Goal: Task Accomplishment & Management: Complete application form

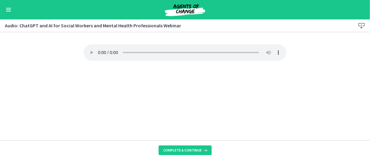
scroll to position [273, 0]
click at [188, 155] on button "Complete & continue" at bounding box center [185, 150] width 53 height 10
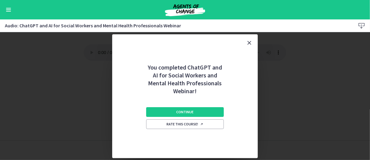
click at [204, 102] on div "Continue Rate this course!" at bounding box center [185, 126] width 78 height 63
click at [190, 111] on button "Continue" at bounding box center [185, 112] width 78 height 10
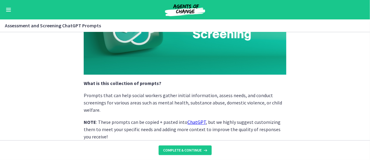
scroll to position [91, 0]
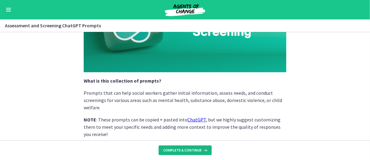
click at [180, 147] on button "Complete & continue" at bounding box center [185, 150] width 53 height 10
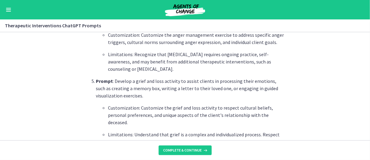
scroll to position [455, 0]
click at [191, 150] on span "Complete & continue" at bounding box center [182, 150] width 39 height 5
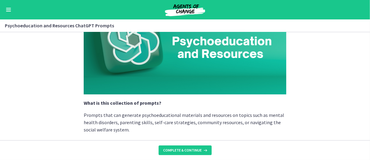
scroll to position [121, 0]
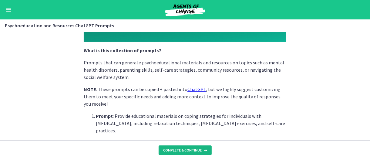
click at [183, 153] on button "Complete & continue" at bounding box center [185, 150] width 53 height 10
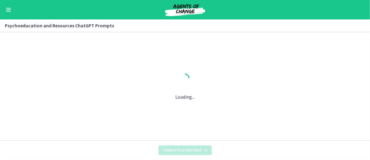
scroll to position [0, 0]
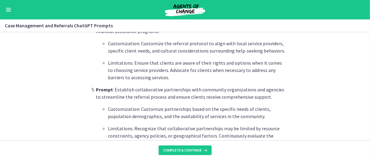
scroll to position [546, 0]
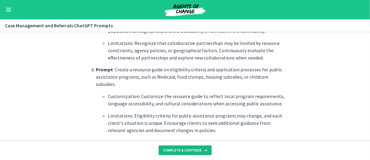
click at [193, 148] on span "Complete & continue" at bounding box center [182, 150] width 39 height 5
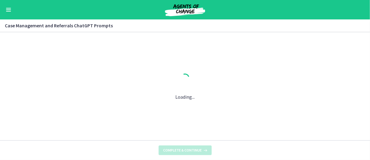
scroll to position [0, 0]
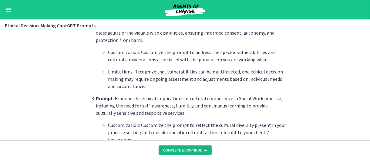
scroll to position [273, 0]
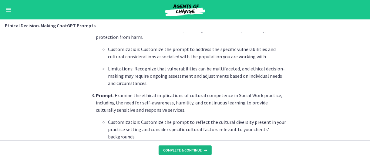
click at [190, 149] on span "Complete & continue" at bounding box center [182, 150] width 39 height 5
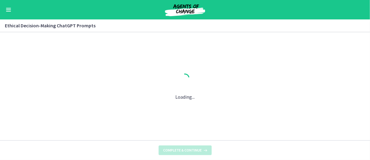
scroll to position [0, 0]
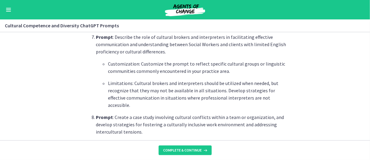
scroll to position [667, 0]
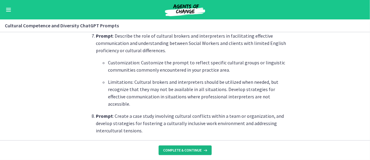
click at [185, 153] on button "Complete & continue" at bounding box center [185, 150] width 53 height 10
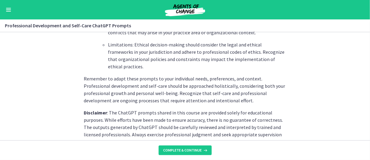
scroll to position [964, 0]
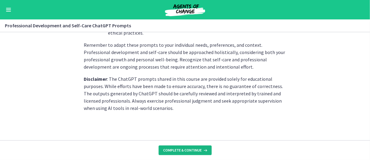
click at [178, 151] on span "Complete & continue" at bounding box center [182, 150] width 39 height 5
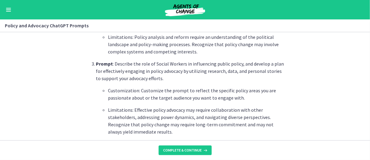
scroll to position [425, 0]
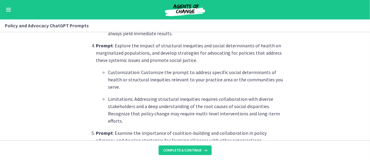
click at [7, 14] on div "Go to Dashboard" at bounding box center [185, 9] width 370 height 19
click at [4, 12] on div "Go to Dashboard" at bounding box center [185, 9] width 370 height 19
click at [8, 11] on button "Enable menu" at bounding box center [8, 9] width 7 height 7
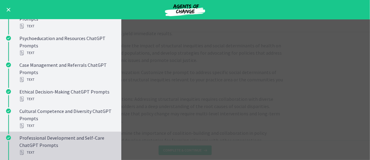
scroll to position [455, 0]
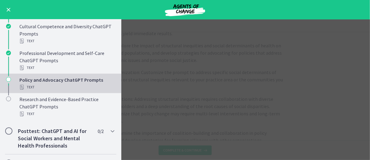
click at [56, 80] on div "Policy and Advocacy ChatGPT Prompts Text" at bounding box center [66, 83] width 95 height 15
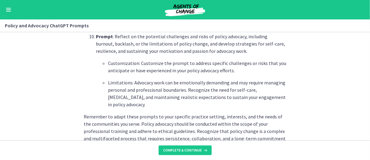
scroll to position [964, 0]
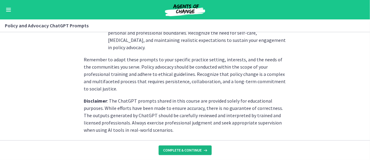
click at [177, 150] on span "Complete & continue" at bounding box center [182, 150] width 39 height 5
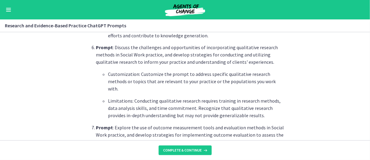
scroll to position [576, 0]
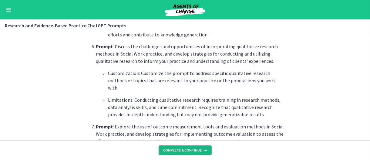
click at [184, 153] on span "Complete & continue" at bounding box center [182, 150] width 39 height 5
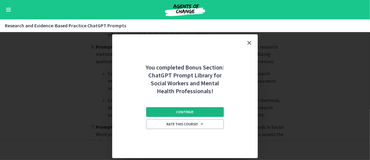
click at [182, 111] on span "Continue" at bounding box center [185, 111] width 17 height 5
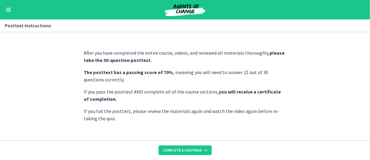
scroll to position [10, 0]
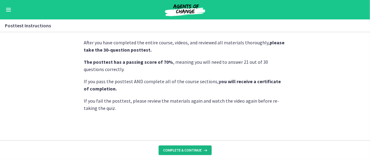
click at [180, 153] on span "Complete & continue" at bounding box center [182, 150] width 39 height 5
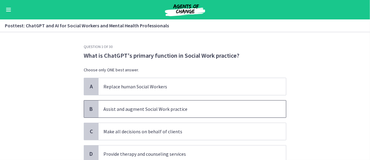
scroll to position [30, 0]
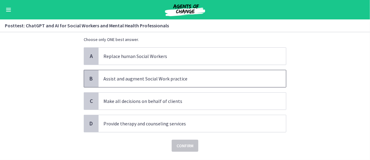
click at [174, 84] on span "Assist and augment Social Work practice" at bounding box center [192, 78] width 187 height 17
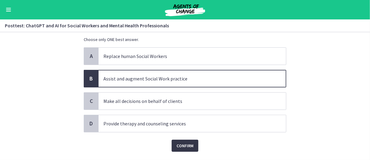
click at [182, 144] on span "Confirm" at bounding box center [185, 145] width 17 height 7
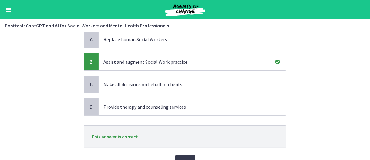
scroll to position [61, 0]
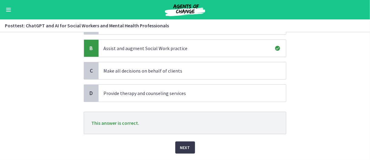
click at [187, 99] on div "Question 1 of 30 What is ChatGPT's primary function in Social Work practice? Ch…" at bounding box center [185, 42] width 212 height 116
click at [185, 147] on span "Next" at bounding box center [185, 147] width 10 height 7
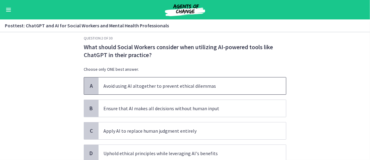
scroll to position [30, 0]
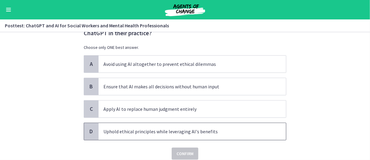
click at [166, 133] on p "Uphold ethical principles while leveraging AI's benefits" at bounding box center [186, 131] width 166 height 7
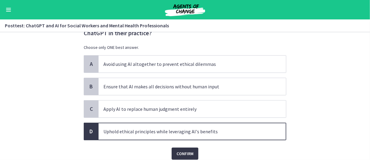
click at [191, 153] on button "Confirm" at bounding box center [185, 153] width 27 height 12
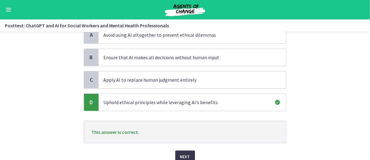
scroll to position [85, 0]
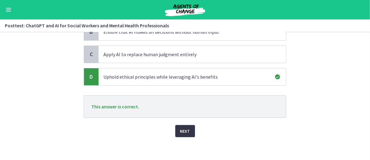
click at [184, 135] on button "Next" at bounding box center [185, 131] width 20 height 12
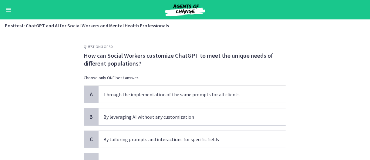
scroll to position [30, 0]
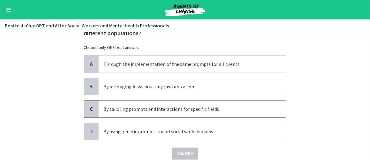
click at [182, 110] on p "By tailoring prompts and interactions for specific fields" at bounding box center [186, 108] width 166 height 7
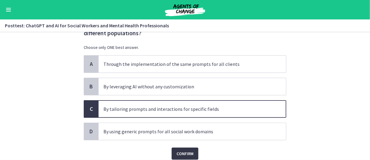
click at [183, 153] on span "Confirm" at bounding box center [185, 153] width 17 height 7
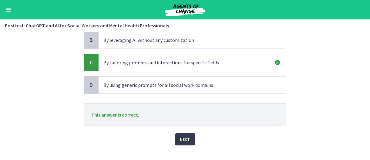
scroll to position [85, 0]
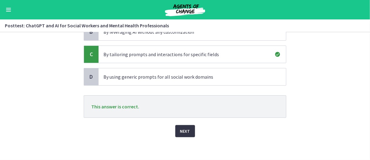
click at [187, 129] on span "Next" at bounding box center [185, 130] width 10 height 7
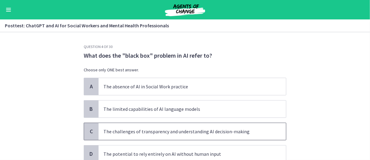
click at [194, 136] on span "The challenges of transparency and understanding AI decision-making" at bounding box center [192, 131] width 187 height 17
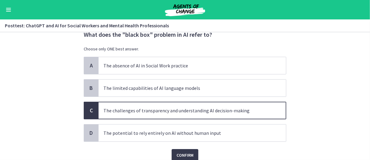
scroll to position [30, 0]
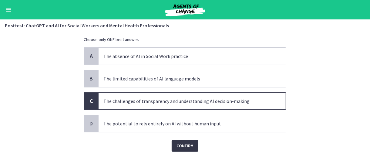
click at [188, 143] on span "Confirm" at bounding box center [185, 145] width 17 height 7
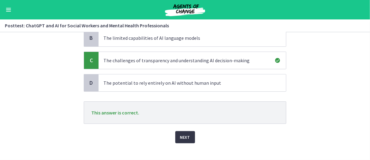
scroll to position [77, 0]
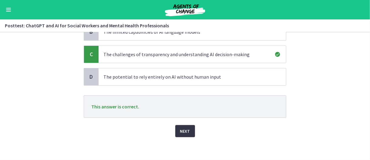
click at [180, 128] on span "Next" at bounding box center [185, 130] width 10 height 7
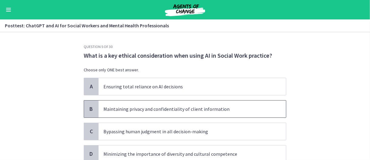
click at [142, 110] on p "Maintaining privacy and confidentiality of client information" at bounding box center [186, 108] width 166 height 7
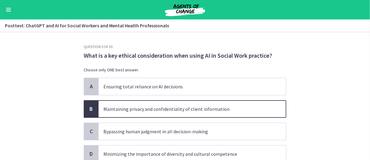
scroll to position [30, 0]
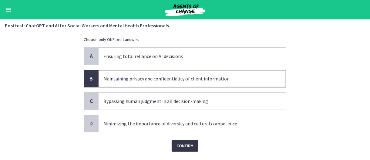
click at [187, 146] on span "Confirm" at bounding box center [185, 145] width 17 height 7
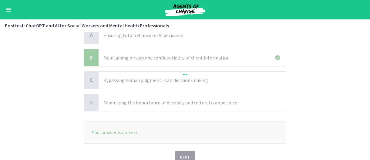
scroll to position [61, 0]
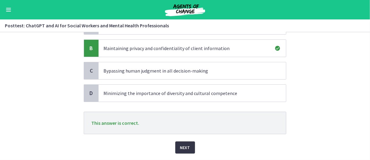
click at [183, 144] on span "Next" at bounding box center [185, 147] width 10 height 7
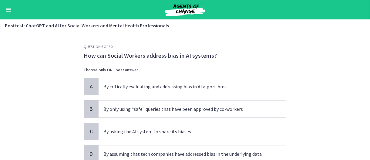
click at [172, 88] on p "By critically evaluating and addressing bias in AI algorithms" at bounding box center [186, 86] width 166 height 7
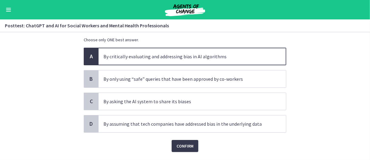
scroll to position [30, 0]
click at [186, 146] on span "Confirm" at bounding box center [185, 145] width 17 height 7
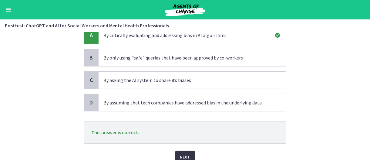
scroll to position [61, 0]
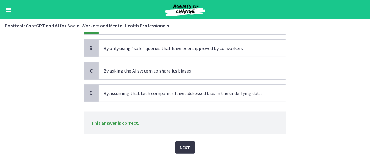
click at [176, 145] on button "Next" at bounding box center [185, 147] width 20 height 12
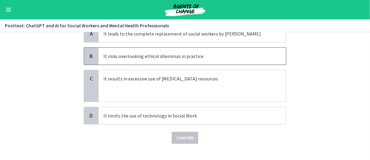
click at [140, 57] on p "It risks overlooking ethical dilemmas in practice" at bounding box center [186, 55] width 166 height 7
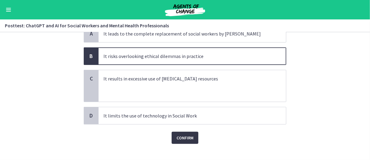
click at [180, 136] on span "Confirm" at bounding box center [185, 137] width 17 height 7
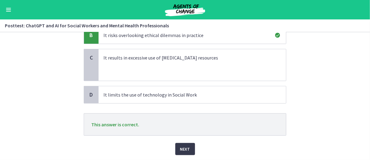
scroll to position [91, 0]
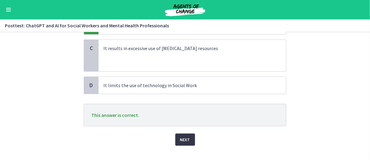
click at [177, 139] on button "Next" at bounding box center [185, 139] width 20 height 12
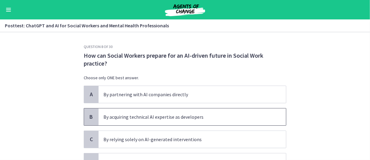
scroll to position [30, 0]
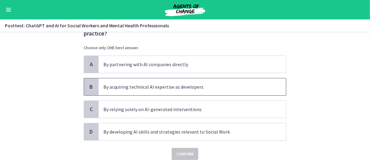
click at [177, 91] on span "By acquiring technical AI expertise as developers" at bounding box center [192, 86] width 187 height 17
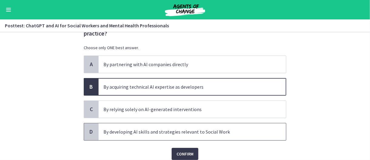
click at [193, 133] on p "By developing AI skills and strategies relevant to Social Work" at bounding box center [186, 131] width 166 height 7
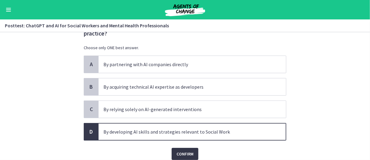
click at [187, 150] on span "Confirm" at bounding box center [185, 153] width 17 height 7
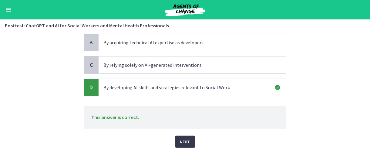
scroll to position [83, 0]
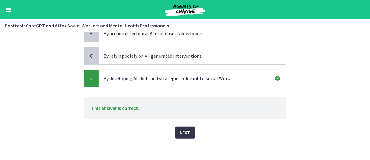
click at [180, 129] on span "Next" at bounding box center [185, 132] width 10 height 7
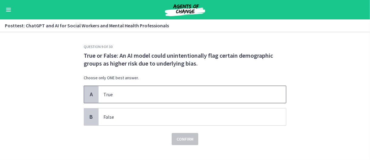
click at [151, 93] on p "True" at bounding box center [186, 94] width 166 height 7
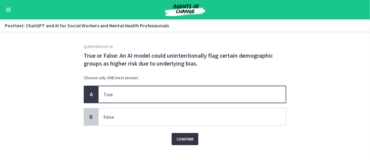
click at [181, 142] on button "Confirm" at bounding box center [185, 139] width 27 height 12
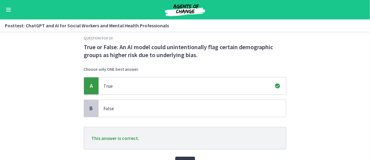
scroll to position [39, 0]
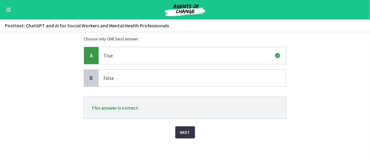
click at [183, 132] on span "Next" at bounding box center [185, 132] width 10 height 7
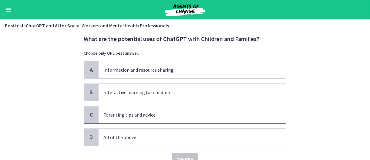
scroll to position [30, 0]
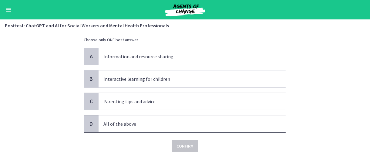
click at [160, 121] on p "All of the above" at bounding box center [186, 123] width 166 height 7
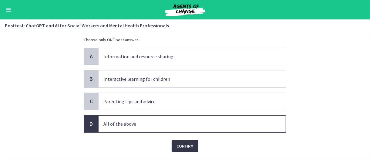
click at [177, 143] on span "Confirm" at bounding box center [185, 145] width 17 height 7
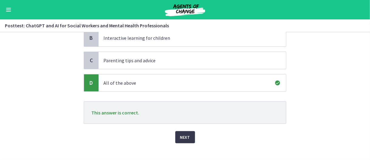
scroll to position [77, 0]
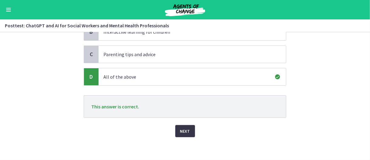
click at [180, 129] on span "Next" at bounding box center [185, 130] width 10 height 7
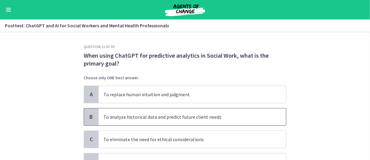
scroll to position [30, 0]
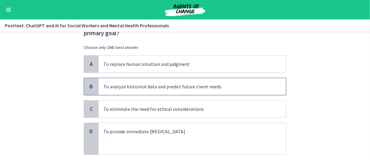
click at [127, 86] on p "To analyze historical data and predict future client needs" at bounding box center [186, 86] width 166 height 7
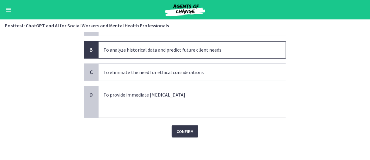
scroll to position [68, 0]
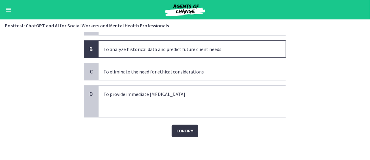
click at [184, 131] on span "Confirm" at bounding box center [185, 130] width 17 height 7
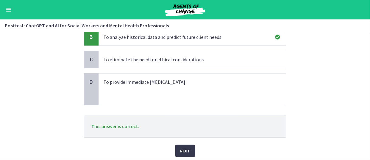
scroll to position [98, 0]
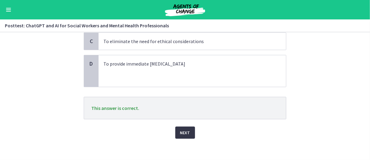
click at [180, 129] on span "Next" at bounding box center [185, 132] width 10 height 7
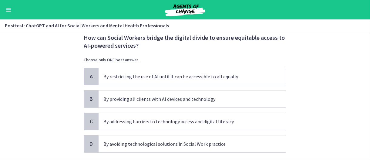
scroll to position [30, 0]
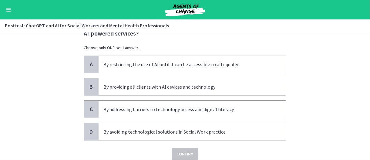
click at [184, 114] on span "By addressing barriers to technology access and digital literacy" at bounding box center [192, 109] width 187 height 17
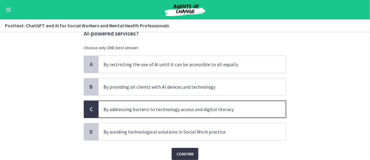
click at [188, 152] on span "Confirm" at bounding box center [185, 153] width 17 height 7
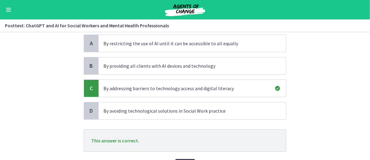
scroll to position [61, 0]
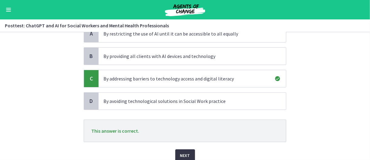
click at [184, 149] on button "Next" at bounding box center [185, 155] width 20 height 12
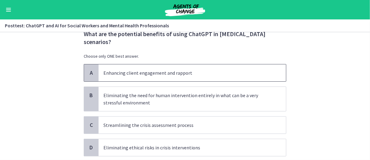
scroll to position [30, 0]
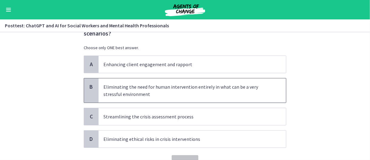
click at [196, 90] on p "Eliminating the need for human intervention entirely in what can be a very stre…" at bounding box center [186, 90] width 166 height 15
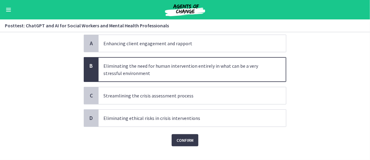
scroll to position [60, 0]
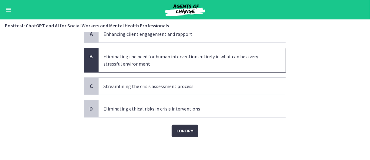
click at [190, 128] on span "Confirm" at bounding box center [185, 130] width 17 height 7
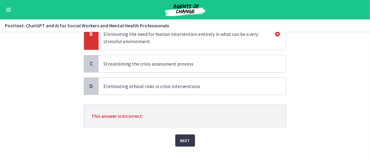
scroll to position [91, 0]
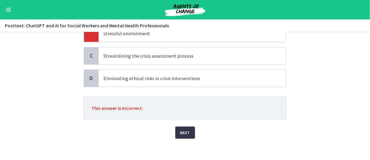
click at [183, 131] on span "Next" at bounding box center [185, 132] width 10 height 7
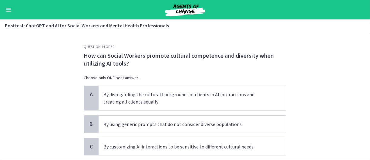
scroll to position [30, 0]
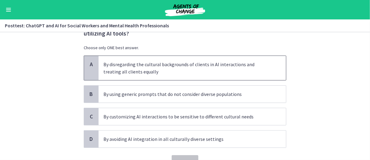
click at [171, 77] on span "By disregarding the cultural backgrounds of clients in AI interactions and trea…" at bounding box center [192, 68] width 187 height 24
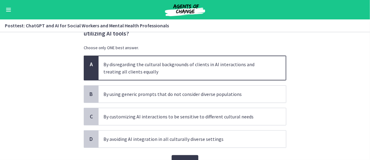
scroll to position [0, 0]
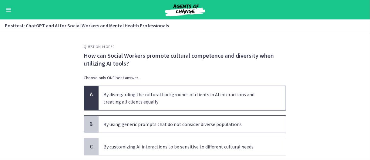
click at [191, 129] on span "By using generic prompts that do not consider diverse populations" at bounding box center [192, 124] width 187 height 17
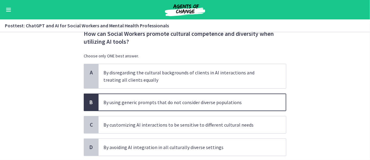
scroll to position [30, 0]
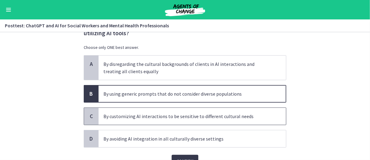
click at [190, 121] on span "By customizing AI interactions to be sensitive to different cultural needs" at bounding box center [192, 116] width 187 height 17
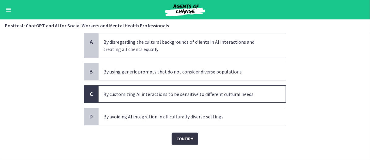
scroll to position [60, 0]
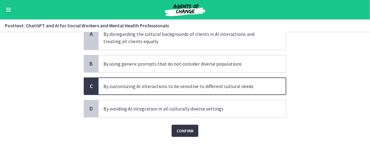
click at [188, 130] on span "Confirm" at bounding box center [185, 130] width 17 height 7
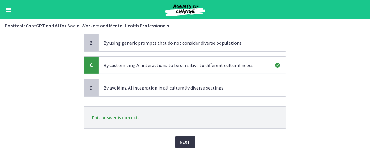
scroll to position [91, 0]
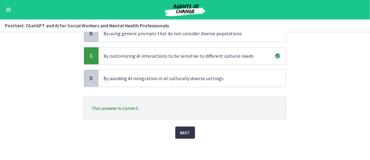
click at [189, 132] on button "Next" at bounding box center [185, 132] width 20 height 12
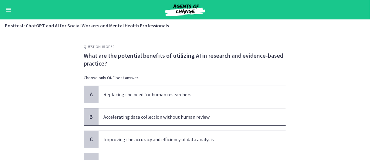
click at [210, 121] on span "Accelerating data collection without human review" at bounding box center [192, 116] width 187 height 17
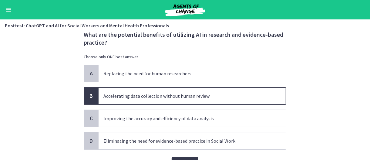
scroll to position [30, 0]
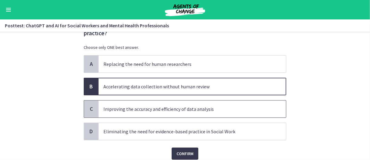
click at [215, 109] on p "Improving the accuracy and efficiency of data analysis" at bounding box center [186, 108] width 166 height 7
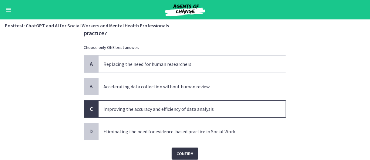
click at [188, 153] on span "Confirm" at bounding box center [185, 153] width 17 height 7
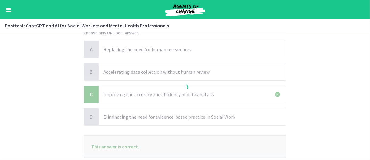
scroll to position [53, 0]
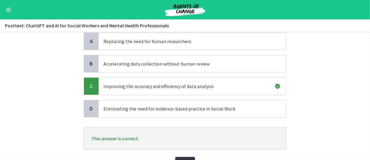
click at [187, 157] on button "Next" at bounding box center [185, 163] width 20 height 12
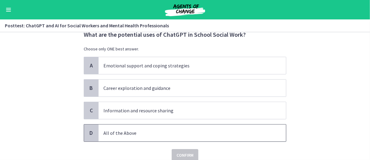
scroll to position [30, 0]
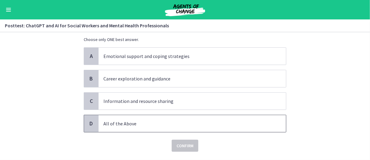
click at [159, 122] on p "All of the Above" at bounding box center [186, 123] width 166 height 7
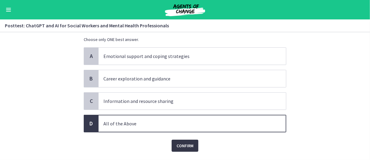
click at [181, 145] on span "Confirm" at bounding box center [185, 145] width 17 height 7
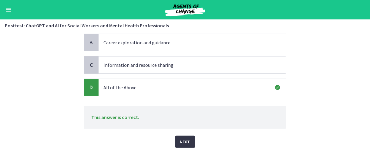
scroll to position [76, 0]
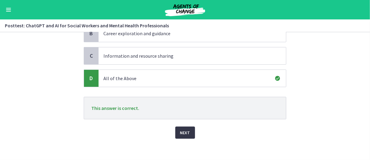
click at [177, 134] on button "Next" at bounding box center [185, 132] width 20 height 12
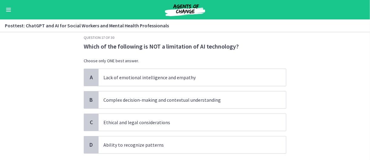
scroll to position [0, 0]
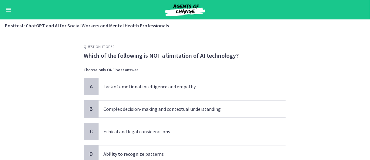
click at [193, 92] on span "Lack of emotional intelligence and empathy" at bounding box center [192, 86] width 187 height 17
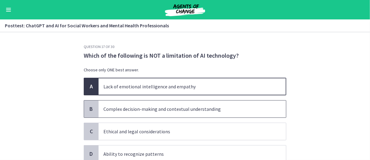
click at [221, 112] on span "Complex decision-making and contextual understanding" at bounding box center [192, 108] width 187 height 17
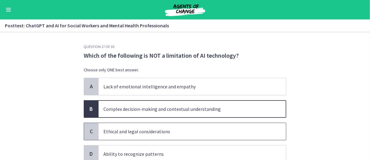
scroll to position [30, 0]
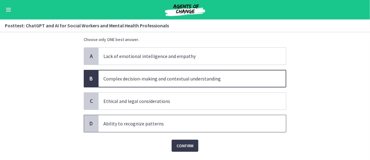
click at [209, 126] on p "Ability to recognize patterns" at bounding box center [186, 123] width 166 height 7
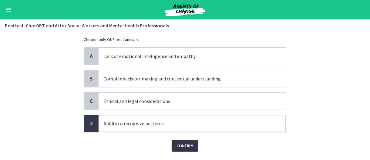
click at [184, 146] on span "Confirm" at bounding box center [185, 145] width 17 height 7
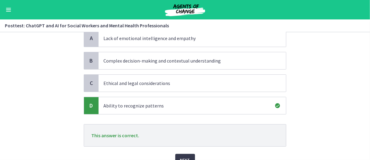
scroll to position [61, 0]
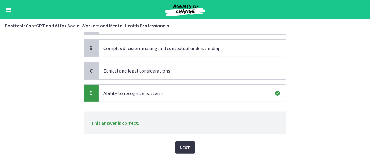
click at [186, 146] on span "Next" at bounding box center [185, 147] width 10 height 7
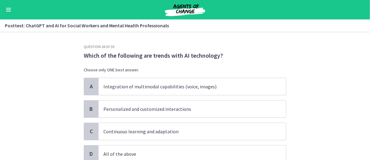
scroll to position [30, 0]
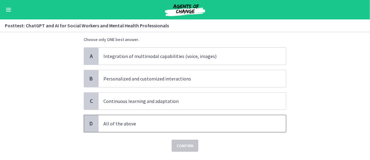
click at [159, 127] on span "All of the above" at bounding box center [192, 123] width 187 height 17
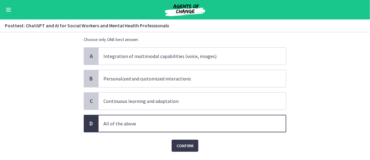
click at [184, 130] on div "Question 18 of 30 Which of the following are trends with AI technology? Choose …" at bounding box center [185, 72] width 212 height 116
click at [180, 144] on span "Confirm" at bounding box center [185, 145] width 17 height 7
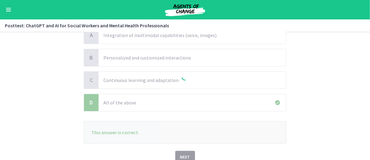
scroll to position [61, 0]
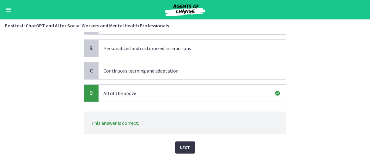
click at [180, 145] on span "Next" at bounding box center [185, 147] width 10 height 7
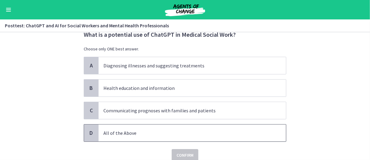
scroll to position [30, 0]
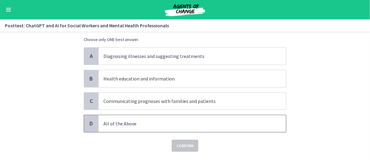
click at [188, 122] on p "All of the Above" at bounding box center [186, 123] width 166 height 7
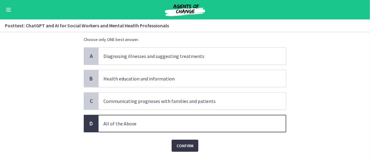
click at [184, 143] on span "Confirm" at bounding box center [185, 145] width 17 height 7
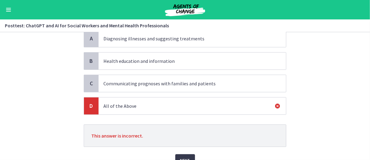
scroll to position [61, 0]
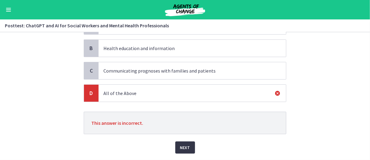
click at [188, 144] on button "Next" at bounding box center [185, 147] width 20 height 12
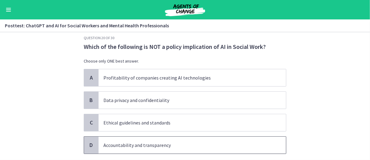
scroll to position [0, 0]
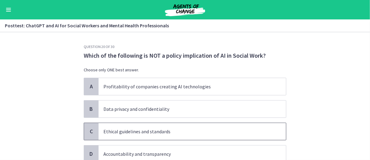
click at [221, 128] on p "Ethical guidelines and standards" at bounding box center [186, 131] width 166 height 7
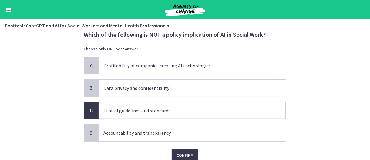
scroll to position [30, 0]
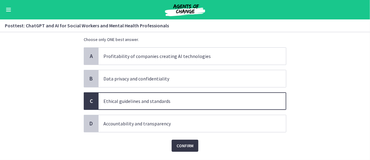
click at [178, 144] on span "Confirm" at bounding box center [185, 145] width 17 height 7
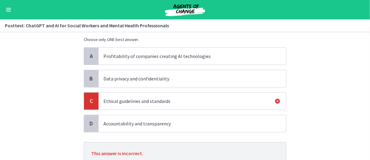
scroll to position [61, 0]
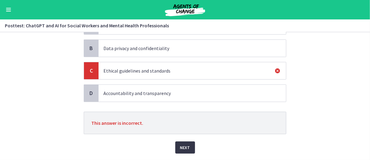
click at [188, 145] on button "Next" at bounding box center [185, 147] width 20 height 12
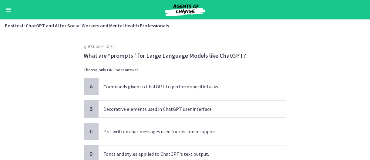
scroll to position [30, 0]
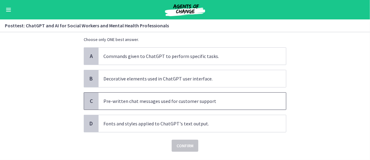
click at [206, 100] on p "Pre-written chat messages used for customer support" at bounding box center [186, 100] width 166 height 7
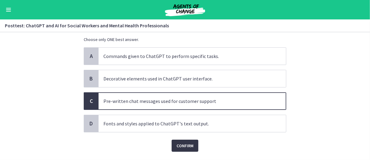
click at [188, 143] on span "Confirm" at bounding box center [185, 145] width 17 height 7
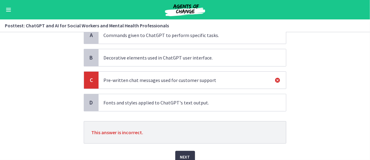
scroll to position [61, 0]
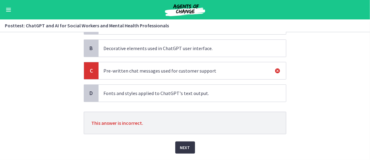
click at [186, 145] on span "Next" at bounding box center [185, 147] width 10 height 7
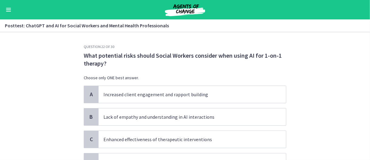
scroll to position [30, 0]
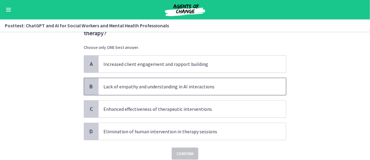
click at [218, 86] on p "Lack of empathy and understanding in AI interactions" at bounding box center [186, 86] width 166 height 7
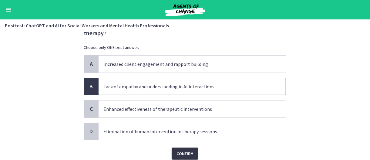
click at [187, 151] on span "Confirm" at bounding box center [185, 153] width 17 height 7
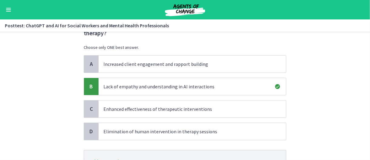
scroll to position [61, 0]
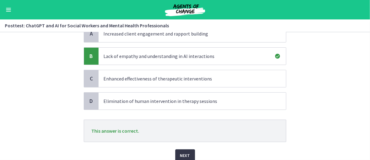
click at [180, 154] on span "Next" at bounding box center [185, 155] width 10 height 7
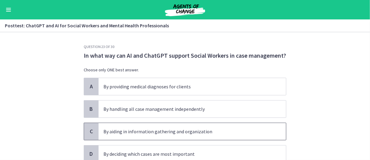
scroll to position [30, 0]
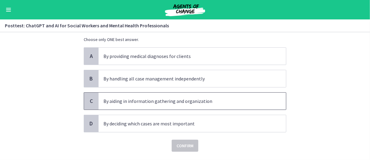
click at [217, 106] on span "By aiding in information gathering and organization" at bounding box center [192, 101] width 187 height 17
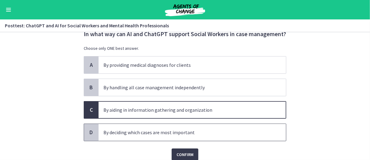
scroll to position [45, 0]
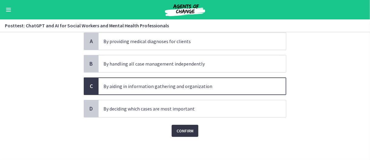
click at [187, 128] on span "Confirm" at bounding box center [185, 130] width 17 height 7
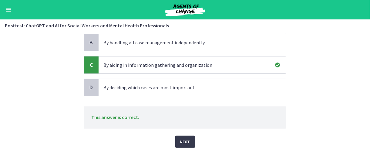
scroll to position [76, 0]
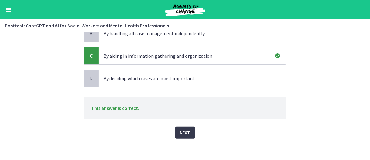
click at [183, 84] on div "Question 23 of 30 In what way can AI and ChatGPT support Social Workers in case…" at bounding box center [185, 27] width 212 height 116
click at [181, 131] on span "Next" at bounding box center [185, 132] width 10 height 7
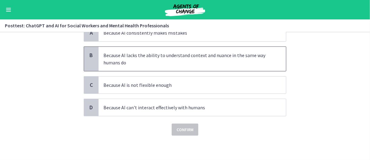
scroll to position [0, 0]
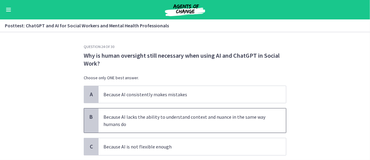
click at [202, 121] on p "Because AI lacks the ability to understand context and nuance in the same way h…" at bounding box center [186, 120] width 166 height 15
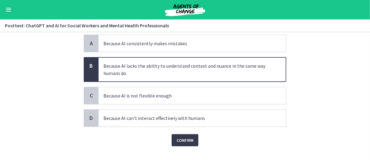
scroll to position [60, 0]
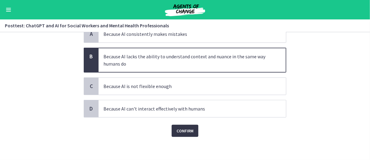
click at [194, 131] on button "Confirm" at bounding box center [185, 131] width 27 height 12
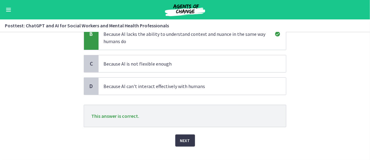
scroll to position [92, 0]
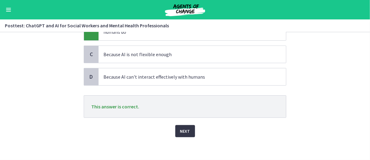
click at [181, 127] on span "Next" at bounding box center [185, 130] width 10 height 7
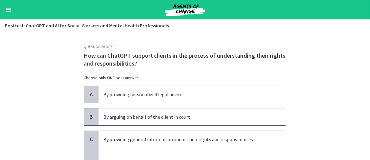
scroll to position [30, 0]
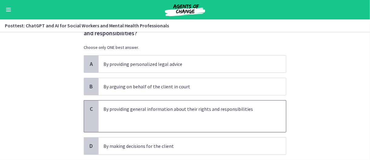
click at [183, 113] on p at bounding box center [186, 116] width 166 height 7
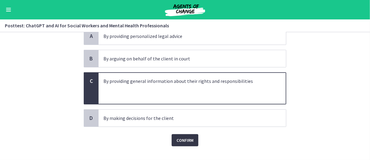
scroll to position [61, 0]
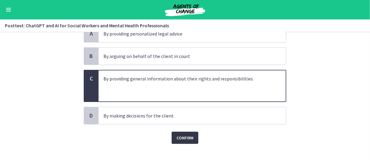
click at [186, 137] on span "Confirm" at bounding box center [185, 137] width 17 height 7
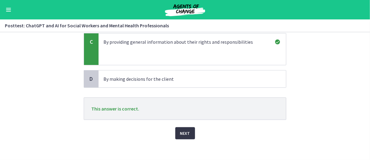
scroll to position [99, 0]
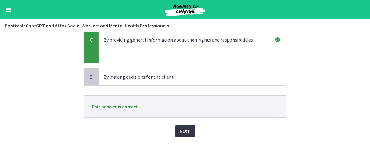
click at [183, 134] on button "Next" at bounding box center [185, 131] width 20 height 12
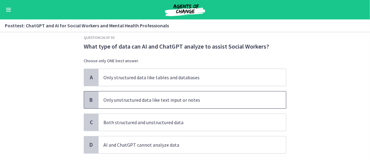
scroll to position [0, 0]
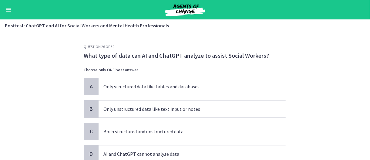
click at [201, 89] on p "Only structured data like tables and databases" at bounding box center [186, 86] width 166 height 7
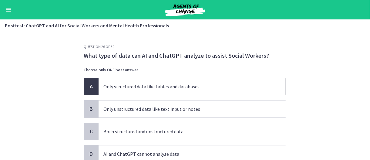
scroll to position [30, 0]
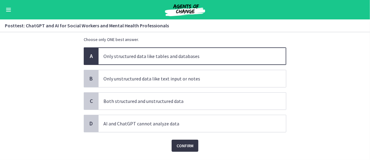
click at [188, 150] on button "Confirm" at bounding box center [185, 146] width 27 height 12
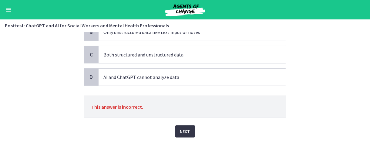
scroll to position [77, 0]
click at [183, 127] on span "Next" at bounding box center [185, 130] width 10 height 7
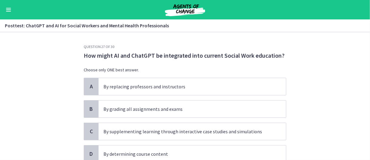
scroll to position [30, 0]
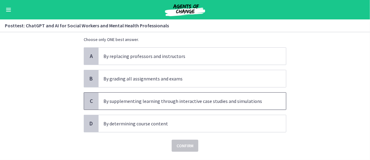
click at [194, 104] on p "By supplementing learning through interactive case studies and simulations" at bounding box center [186, 100] width 166 height 7
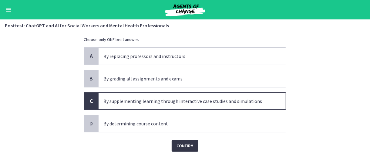
click at [183, 143] on span "Confirm" at bounding box center [185, 145] width 17 height 7
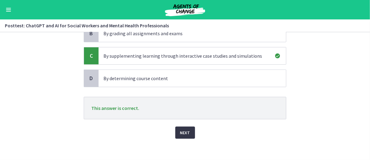
scroll to position [77, 0]
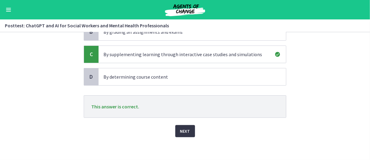
click at [181, 134] on button "Next" at bounding box center [185, 131] width 20 height 12
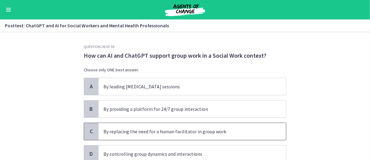
scroll to position [30, 0]
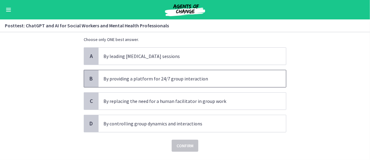
click at [202, 81] on p "By providing a platform for 24/7 group interaction" at bounding box center [186, 78] width 166 height 7
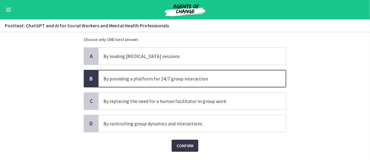
click at [189, 149] on button "Confirm" at bounding box center [185, 146] width 27 height 12
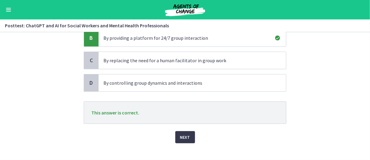
scroll to position [77, 0]
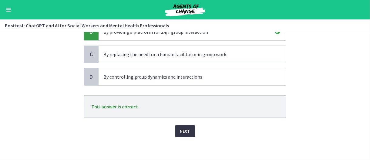
click at [186, 133] on span "Next" at bounding box center [185, 130] width 10 height 7
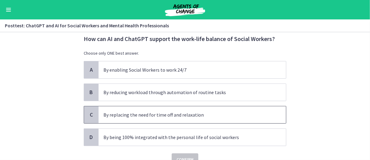
scroll to position [30, 0]
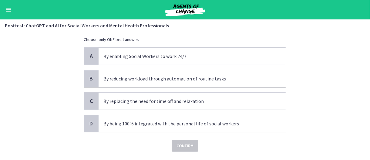
click at [185, 82] on span "By reducing workload through automation of routine tasks" at bounding box center [192, 78] width 187 height 17
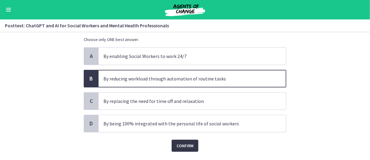
click at [182, 143] on span "Confirm" at bounding box center [185, 145] width 17 height 7
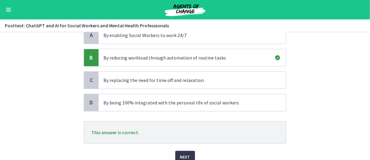
scroll to position [61, 0]
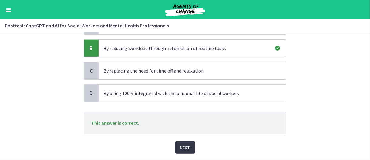
click at [189, 149] on button "Next" at bounding box center [185, 147] width 20 height 12
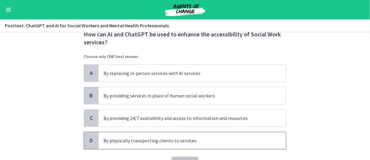
scroll to position [30, 0]
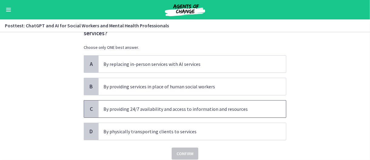
click at [204, 116] on span "By providing 24/7 availability and access to information and resources" at bounding box center [192, 108] width 187 height 17
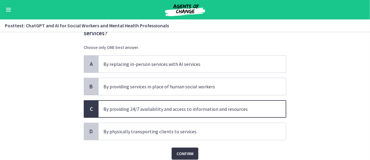
click at [183, 151] on span "Confirm" at bounding box center [185, 153] width 17 height 7
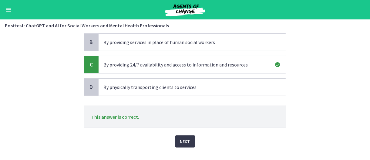
scroll to position [83, 0]
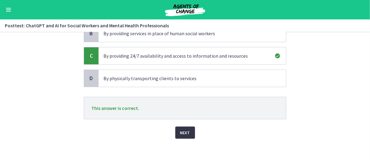
click at [180, 133] on span "Next" at bounding box center [185, 132] width 10 height 7
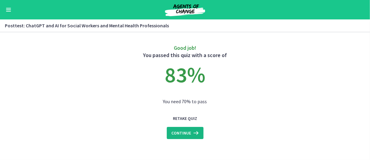
click at [191, 133] on icon at bounding box center [195, 132] width 8 height 7
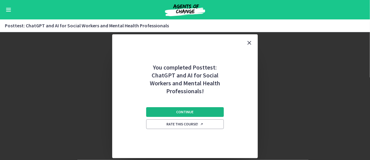
click at [193, 111] on span "Continue" at bounding box center [185, 111] width 17 height 5
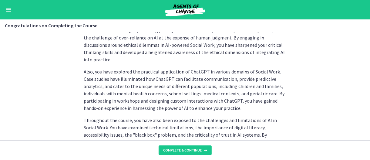
scroll to position [273, 0]
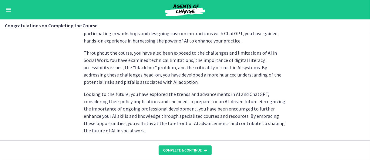
click at [189, 156] on footer "Complete & continue" at bounding box center [185, 150] width 370 height 20
click at [186, 149] on span "Complete & continue" at bounding box center [182, 150] width 39 height 5
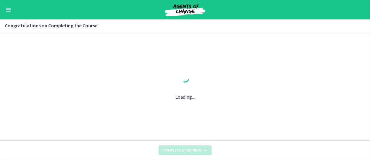
scroll to position [0, 0]
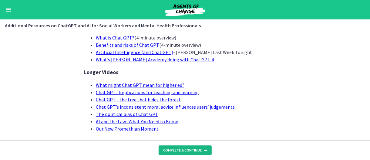
scroll to position [61, 0]
click at [194, 150] on span "Complete & continue" at bounding box center [182, 150] width 39 height 5
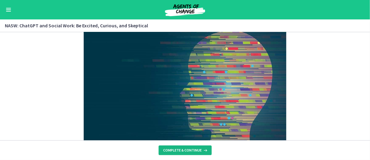
scroll to position [30, 0]
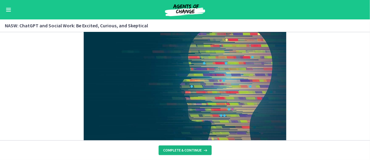
click at [188, 151] on span "Complete & continue" at bounding box center [182, 150] width 39 height 5
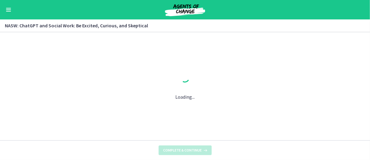
scroll to position [0, 0]
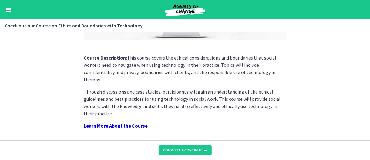
scroll to position [153, 0]
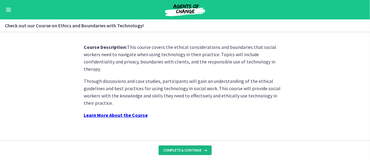
click at [180, 153] on span "Complete & continue" at bounding box center [182, 150] width 39 height 5
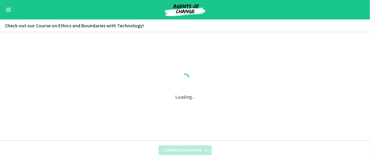
scroll to position [0, 0]
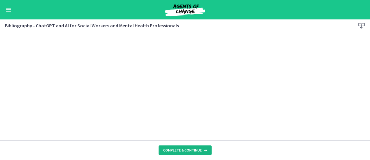
click at [187, 151] on span "Complete & continue" at bounding box center [182, 150] width 39 height 5
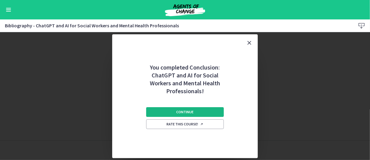
click at [174, 109] on button "Continue" at bounding box center [185, 112] width 78 height 10
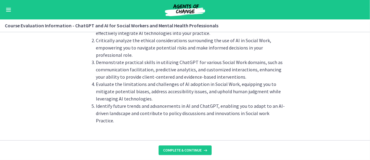
scroll to position [64, 0]
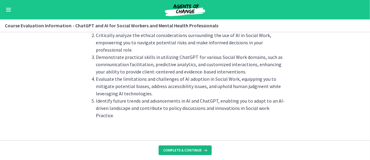
click at [183, 150] on span "Complete & continue" at bounding box center [182, 150] width 39 height 5
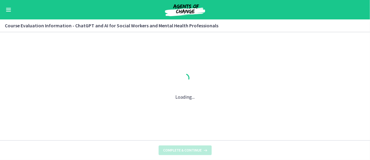
scroll to position [0, 0]
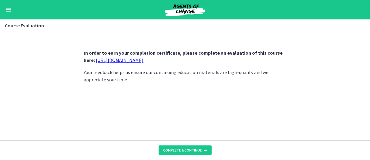
click at [112, 61] on link "https://forms.gle/jm1zbfhChZ2exBv78" at bounding box center [120, 60] width 48 height 6
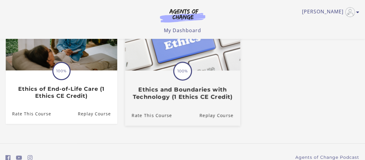
scroll to position [91, 0]
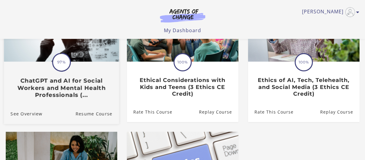
click at [54, 86] on h3 "ChatGPT and AI for Social Workers and Mental Health Professionals (..." at bounding box center [61, 87] width 102 height 21
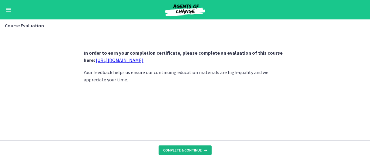
click at [177, 150] on span "Complete & continue" at bounding box center [182, 150] width 39 height 5
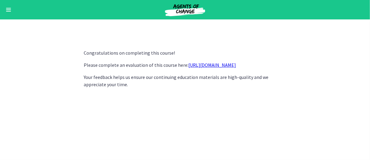
click at [8, 11] on span "Enable menu" at bounding box center [8, 11] width 5 height 1
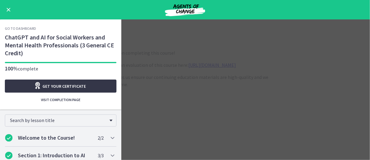
click at [55, 86] on span "Get your certificate" at bounding box center [64, 85] width 43 height 7
click at [5, 7] on button "Enable menu" at bounding box center [8, 9] width 7 height 7
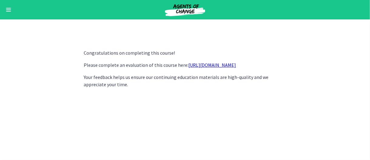
click at [186, 11] on img at bounding box center [185, 9] width 73 height 15
click at [10, 10] on span "Enable menu" at bounding box center [8, 9] width 5 height 1
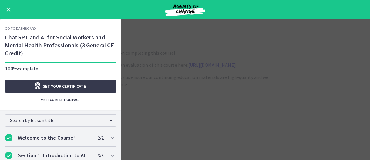
click at [17, 29] on link "Go to Dashboard" at bounding box center [20, 28] width 31 height 5
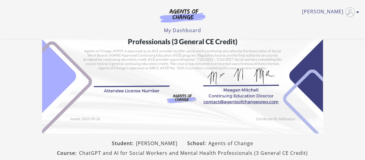
scroll to position [121, 0]
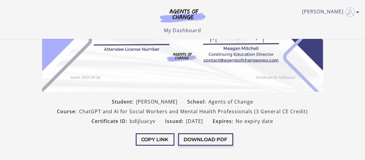
click at [202, 139] on button "Download PDF" at bounding box center [205, 139] width 55 height 12
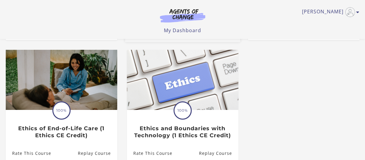
scroll to position [121, 0]
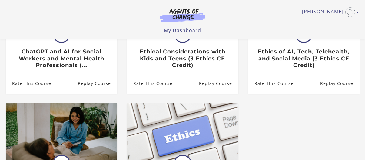
click at [171, 18] on img at bounding box center [183, 15] width 58 height 14
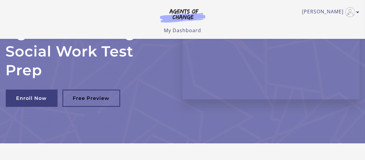
scroll to position [61, 0]
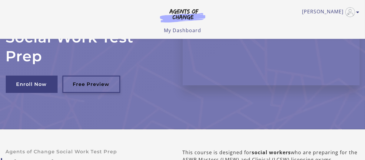
click at [93, 84] on link "Free Preview" at bounding box center [91, 84] width 58 height 17
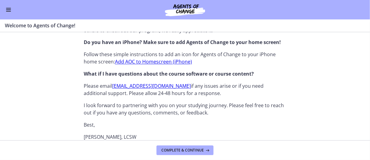
scroll to position [453, 0]
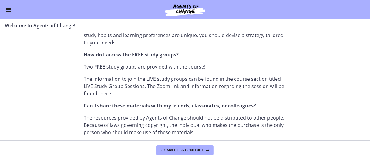
click at [8, 12] on button "Enable menu" at bounding box center [8, 9] width 7 height 7
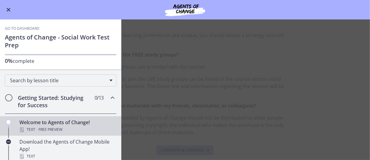
click at [16, 28] on link "Go to Dashboard" at bounding box center [22, 28] width 35 height 5
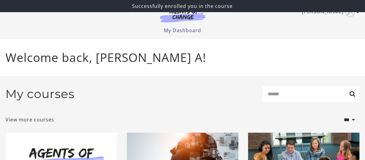
click at [180, 22] on img at bounding box center [183, 15] width 58 height 14
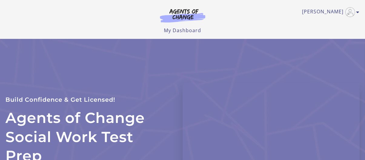
click at [186, 16] on img at bounding box center [183, 15] width 58 height 14
click at [187, 29] on link "My Dashboard" at bounding box center [182, 30] width 37 height 7
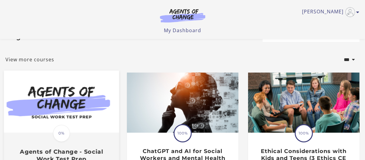
scroll to position [30, 0]
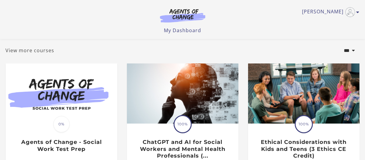
click at [27, 52] on link "View more courses" at bounding box center [30, 50] width 49 height 7
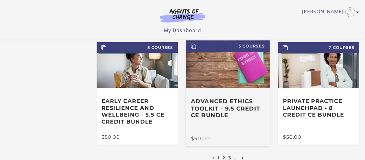
scroll to position [152, 0]
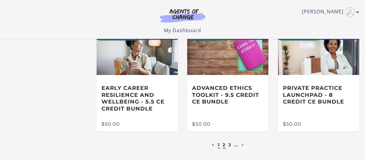
click at [224, 147] on link "2" at bounding box center [224, 144] width 3 height 5
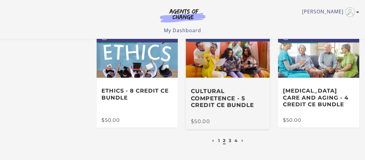
scroll to position [152, 0]
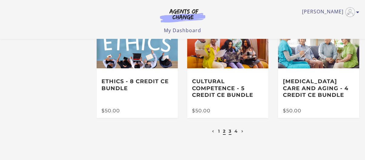
click at [231, 131] on link "3" at bounding box center [230, 130] width 3 height 5
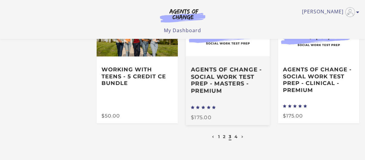
scroll to position [182, 0]
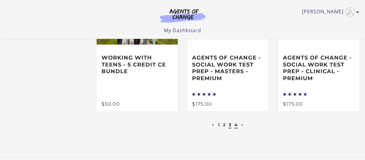
click at [237, 126] on link "4" at bounding box center [236, 124] width 3 height 5
